Goal: Check status: Check status

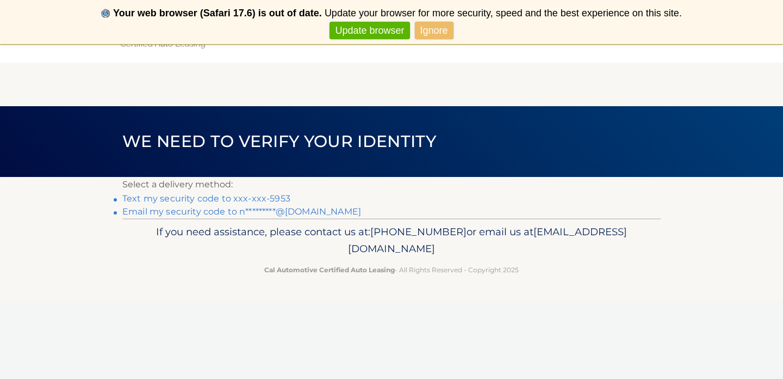
click at [240, 196] on link "Text my security code to xxx-xxx-5953" at bounding box center [206, 198] width 168 height 10
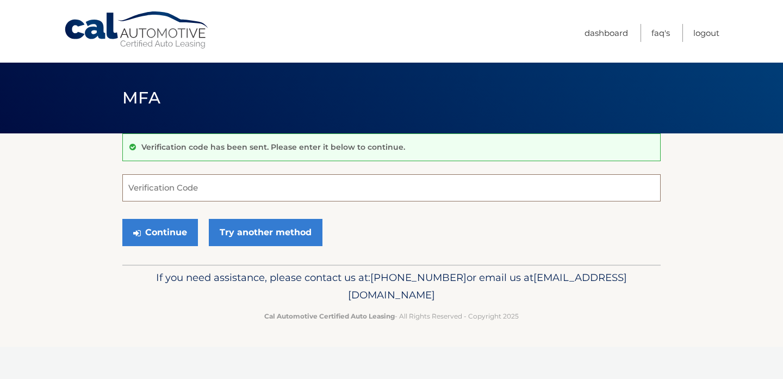
click at [216, 193] on input "Verification Code" at bounding box center [391, 187] width 538 height 27
type input "842730"
click at [160, 232] on button "Continue" at bounding box center [160, 232] width 76 height 27
click at [136, 231] on icon "submit" at bounding box center [137, 232] width 8 height 9
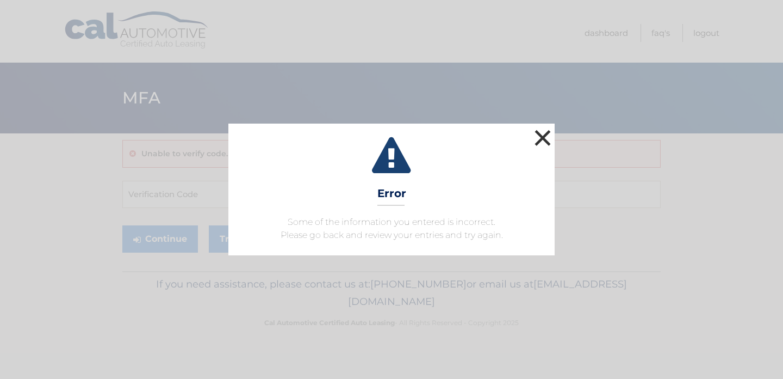
click at [547, 136] on button "×" at bounding box center [543, 138] width 22 height 22
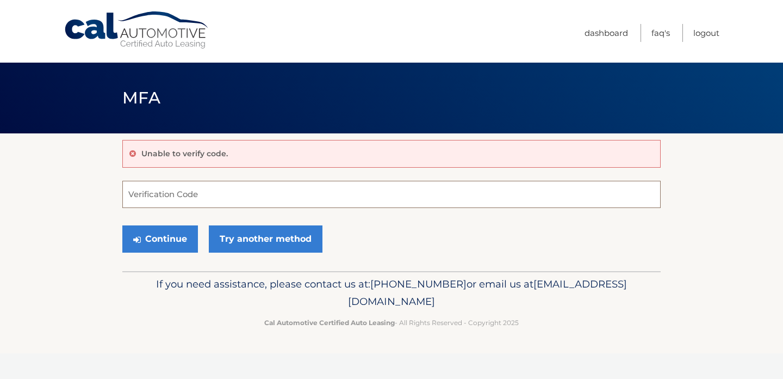
click at [181, 200] on input "Verification Code" at bounding box center [391, 194] width 538 height 27
type input "842730"
click at [160, 238] on button "Continue" at bounding box center [160, 238] width 76 height 27
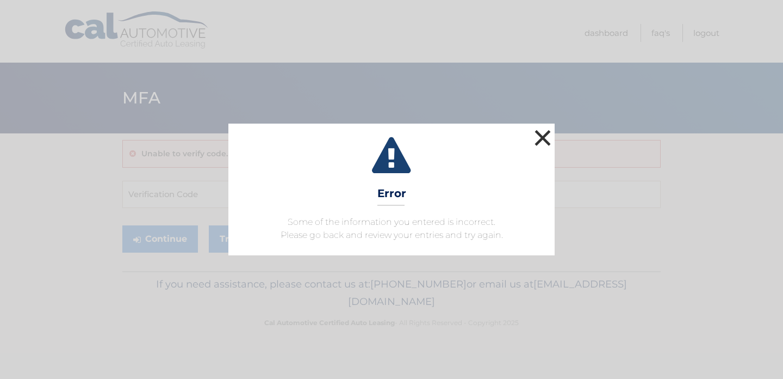
click at [545, 141] on button "×" at bounding box center [543, 138] width 22 height 22
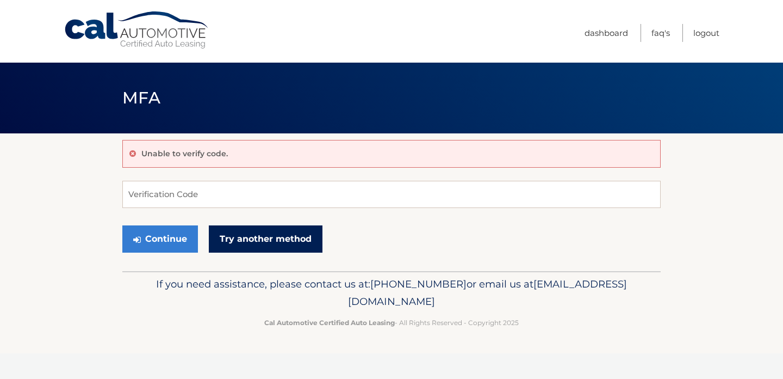
click at [283, 237] on link "Try another method" at bounding box center [266, 238] width 114 height 27
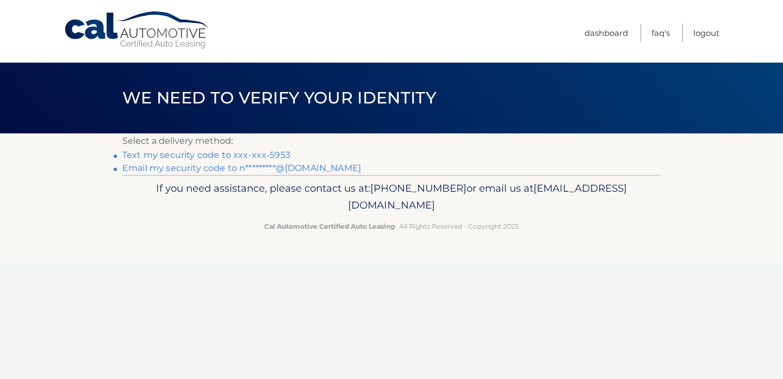
click at [253, 152] on link "Text my security code to xxx-xxx-5953" at bounding box center [206, 155] width 168 height 10
click at [162, 153] on link "Text my security code to xxx-xxx-5953" at bounding box center [206, 155] width 168 height 10
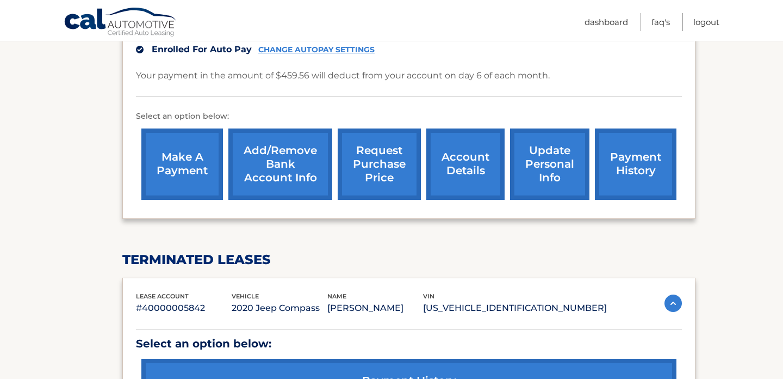
scroll to position [227, 0]
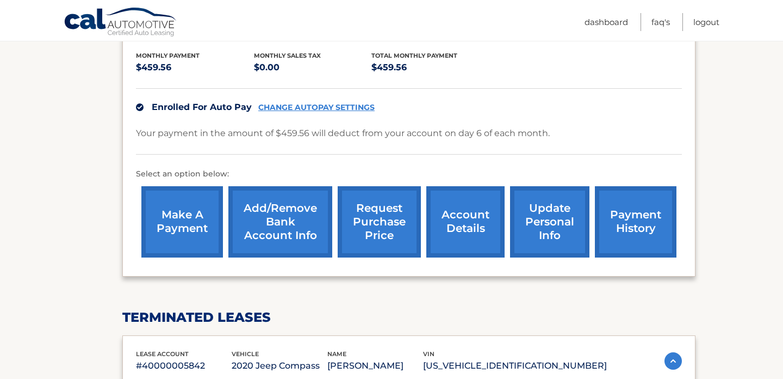
click at [466, 224] on link "account details" at bounding box center [465, 221] width 78 height 71
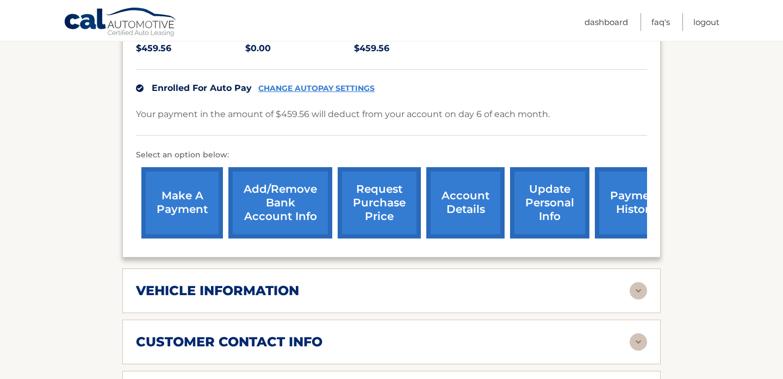
scroll to position [276, 0]
click at [627, 190] on link "payment history" at bounding box center [636, 201] width 82 height 71
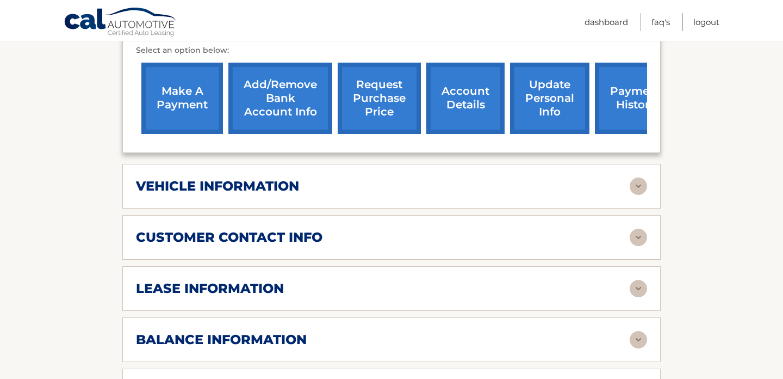
scroll to position [388, 0]
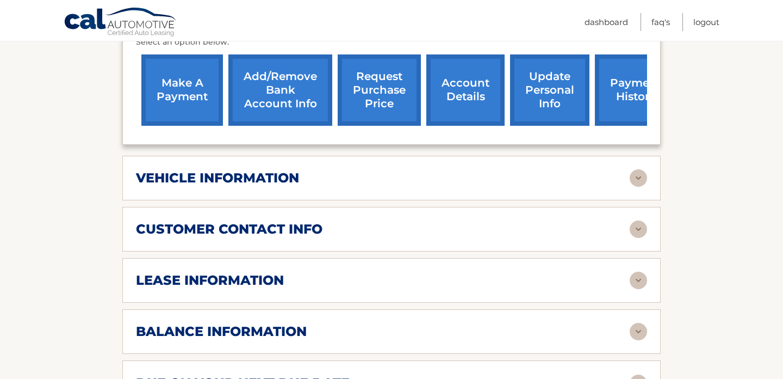
click at [397, 332] on div "balance information Payments Received 24 Payments Remaining 15 Next Payment wil…" at bounding box center [391, 331] width 538 height 45
click at [640, 323] on img at bounding box center [638, 331] width 17 height 17
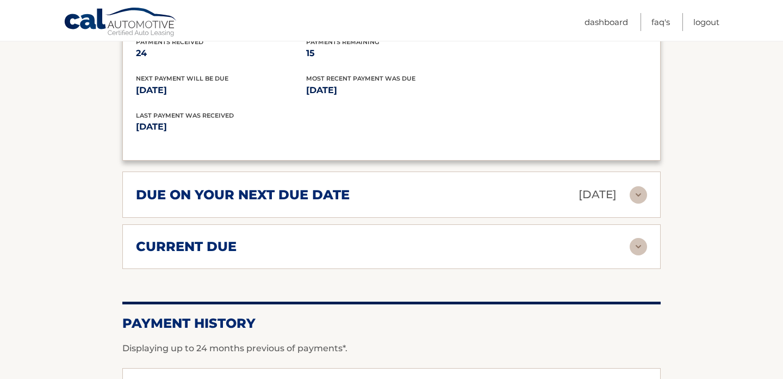
scroll to position [708, 0]
click at [638, 237] on img at bounding box center [638, 245] width 17 height 17
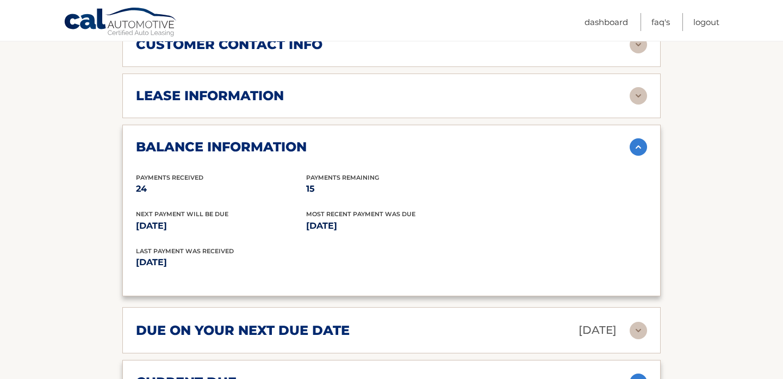
scroll to position [569, 0]
